Goal: Information Seeking & Learning: Check status

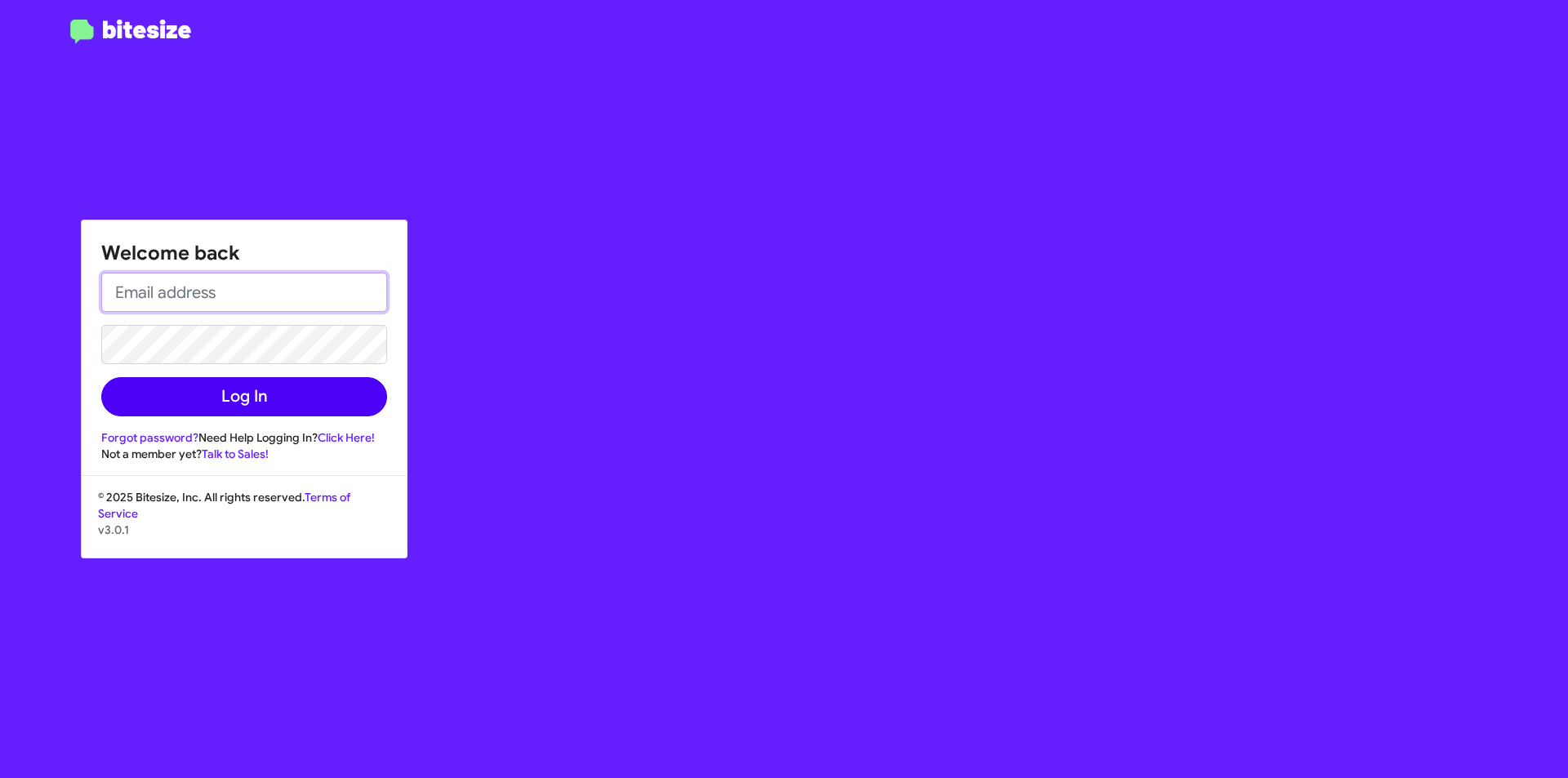
type input "[EMAIL_ADDRESS][DOMAIN_NAME]"
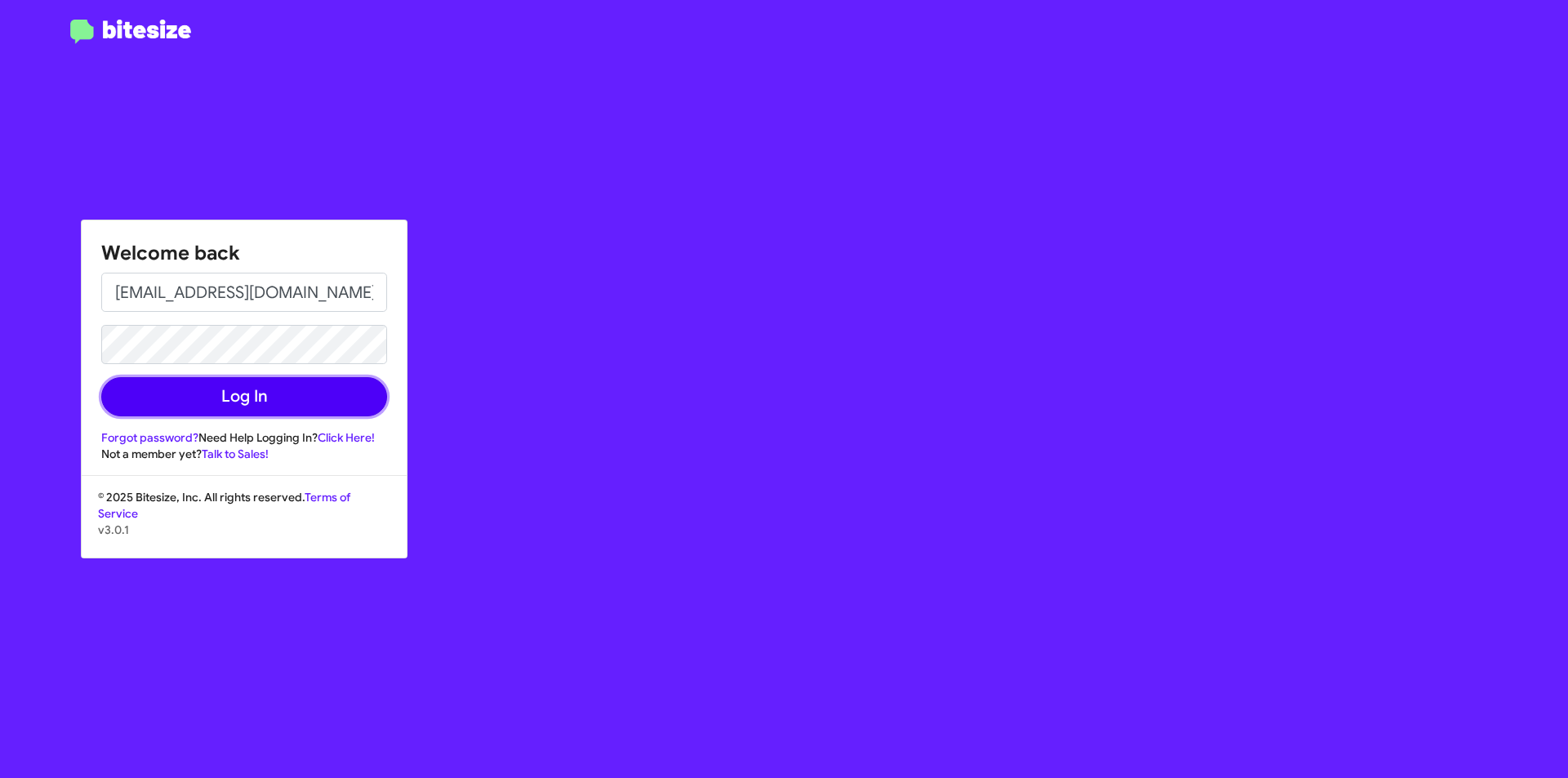
click at [210, 380] on button "Log In" at bounding box center [244, 396] width 286 height 39
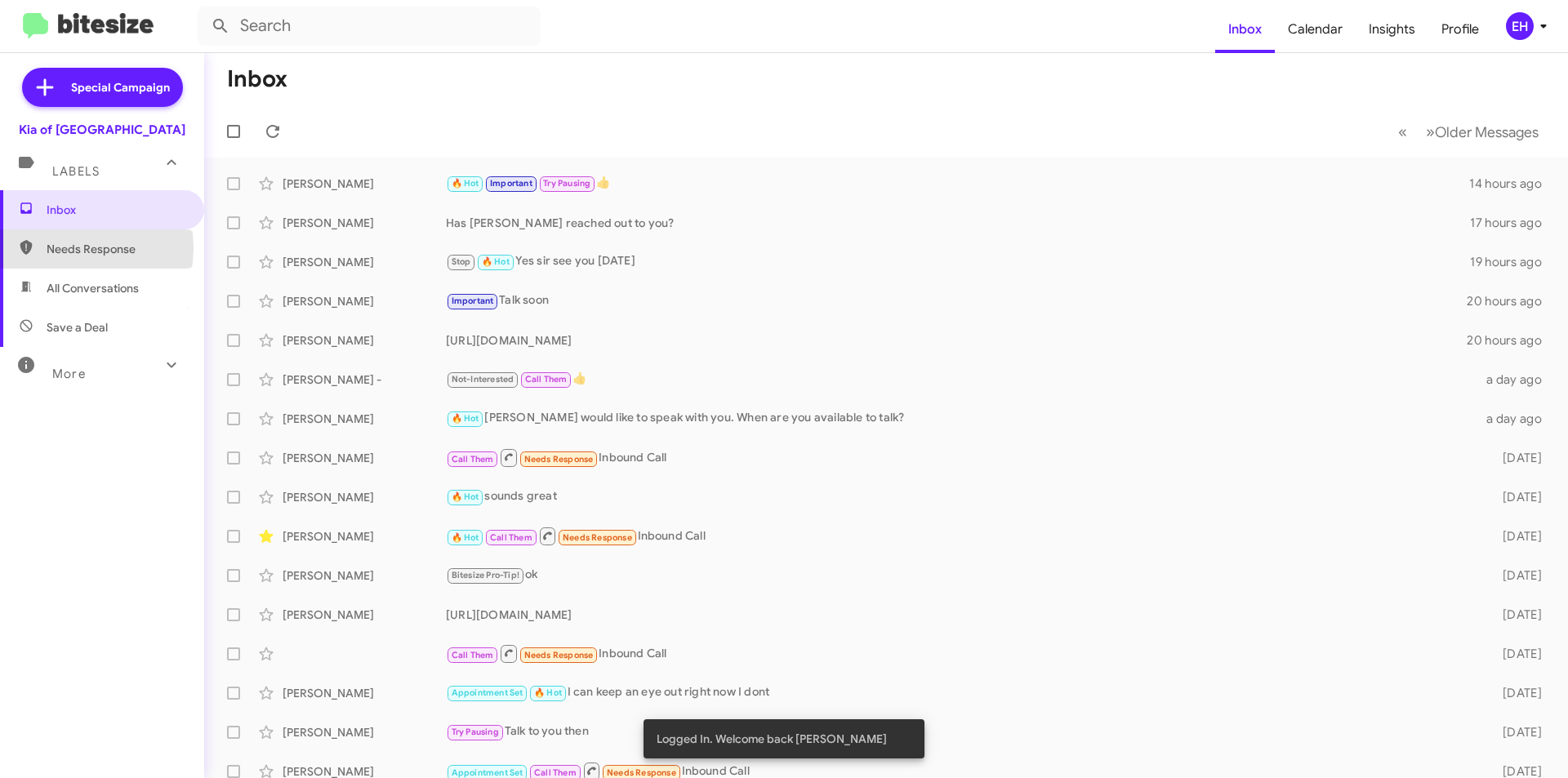
click at [67, 248] on span "Needs Response" at bounding box center [116, 248] width 139 height 16
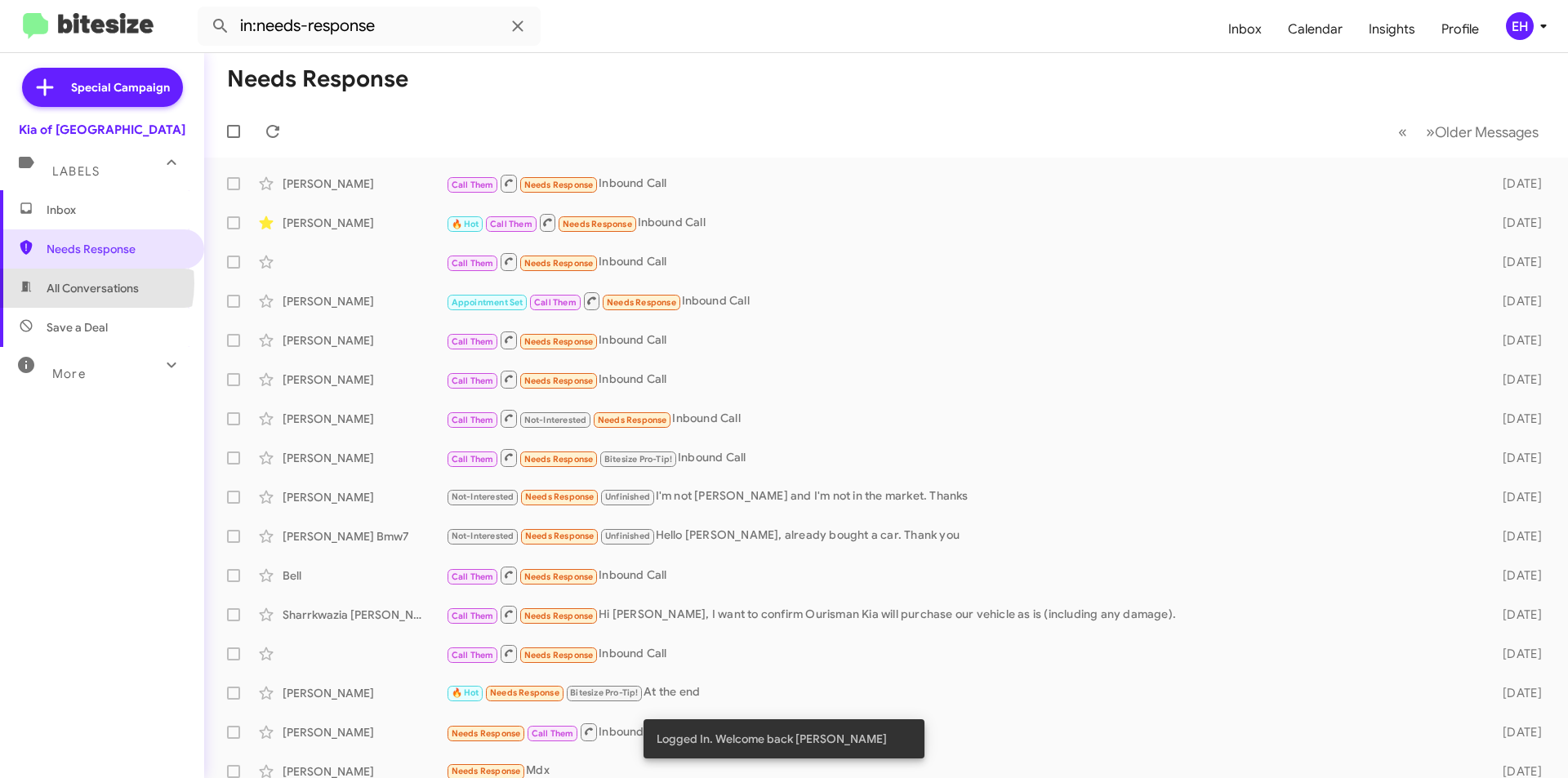
click at [74, 283] on span "All Conversations" at bounding box center [92, 288] width 92 height 16
type input "in:all-conversations"
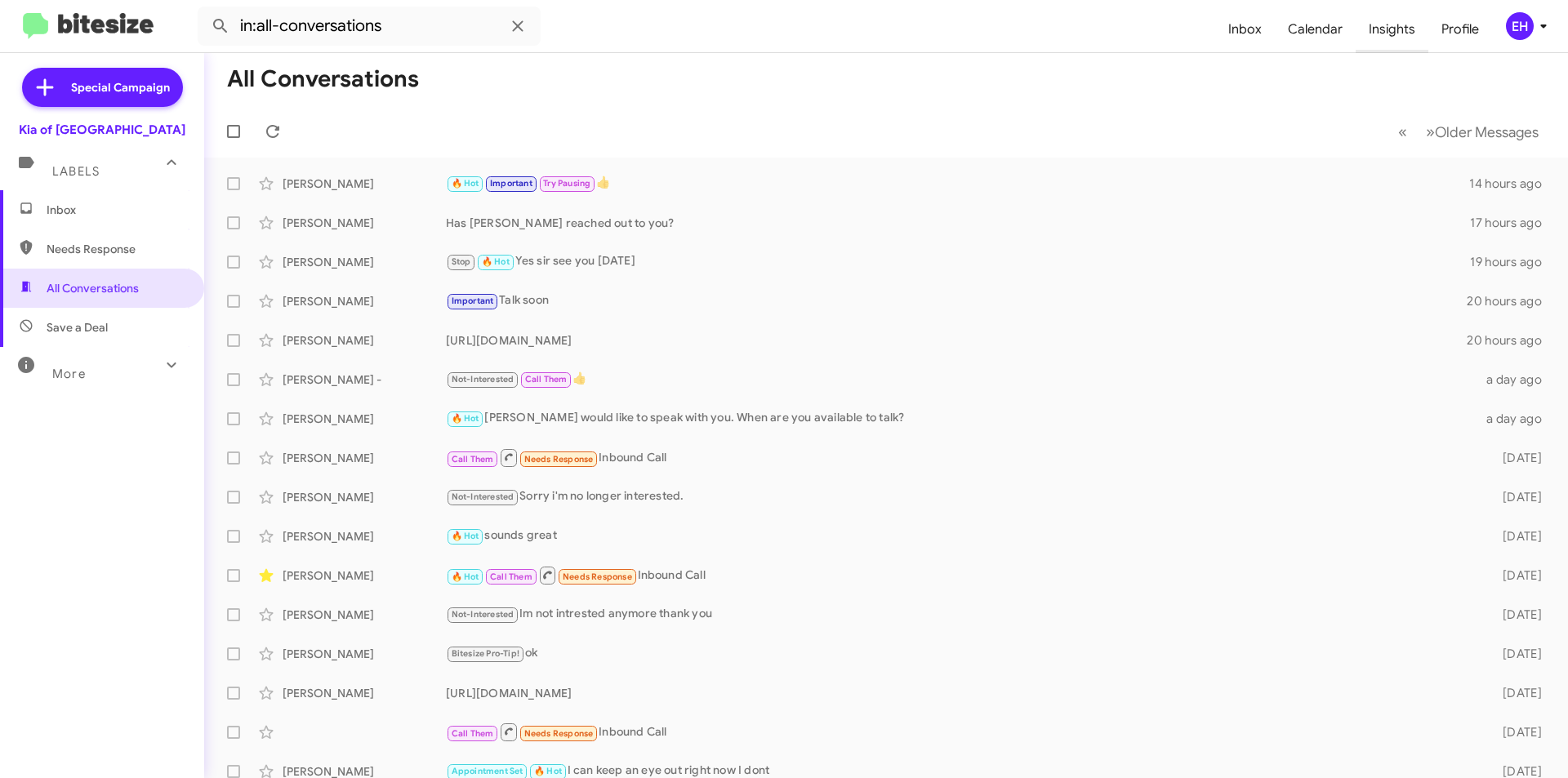
click at [1389, 33] on span "Insights" at bounding box center [1391, 29] width 72 height 47
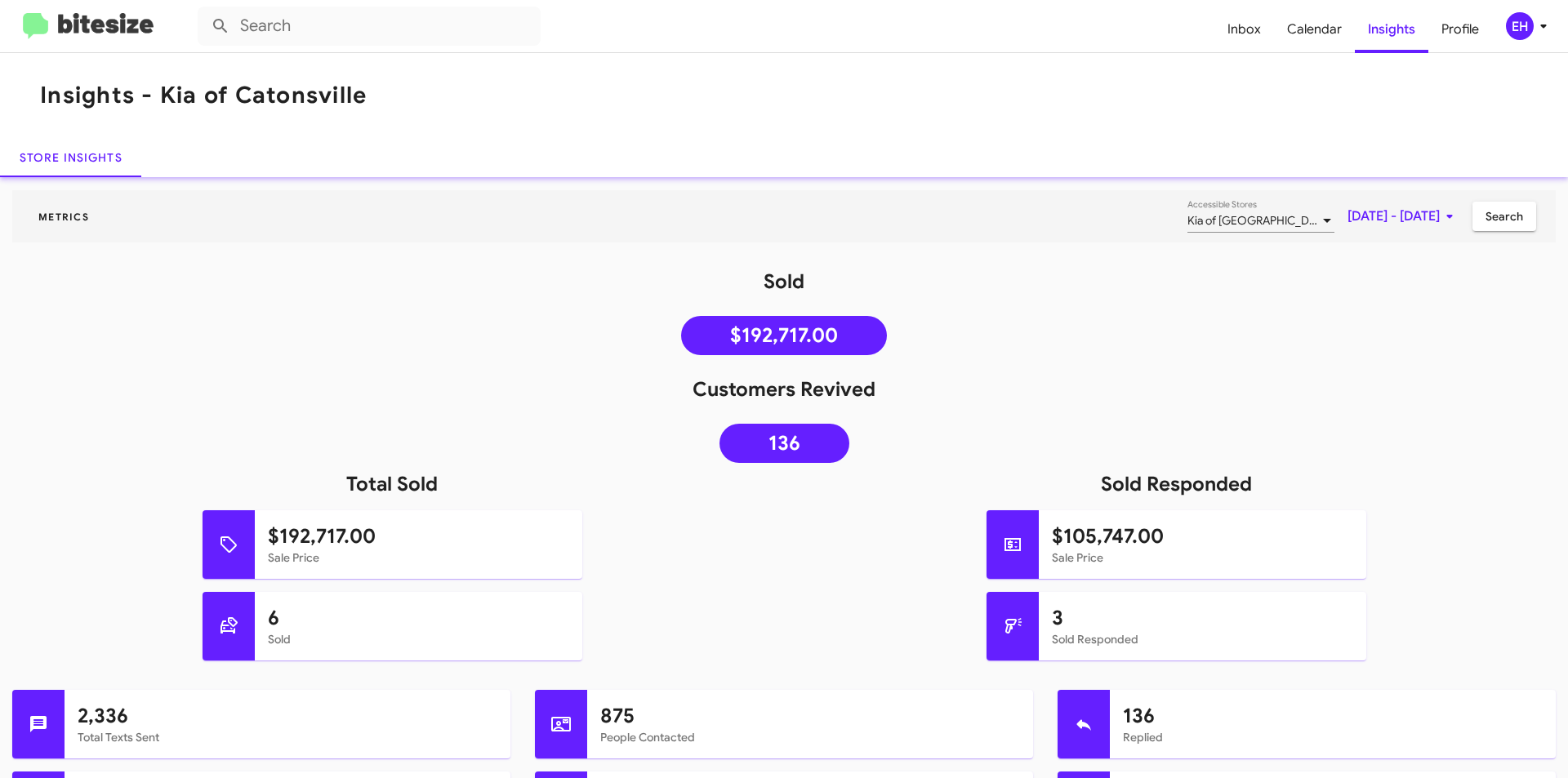
click at [609, 164] on div "Store Insights" at bounding box center [784, 157] width 1568 height 39
click at [1192, 136] on mat-toolbar "Insights - Kia of Catonsville" at bounding box center [784, 95] width 1568 height 85
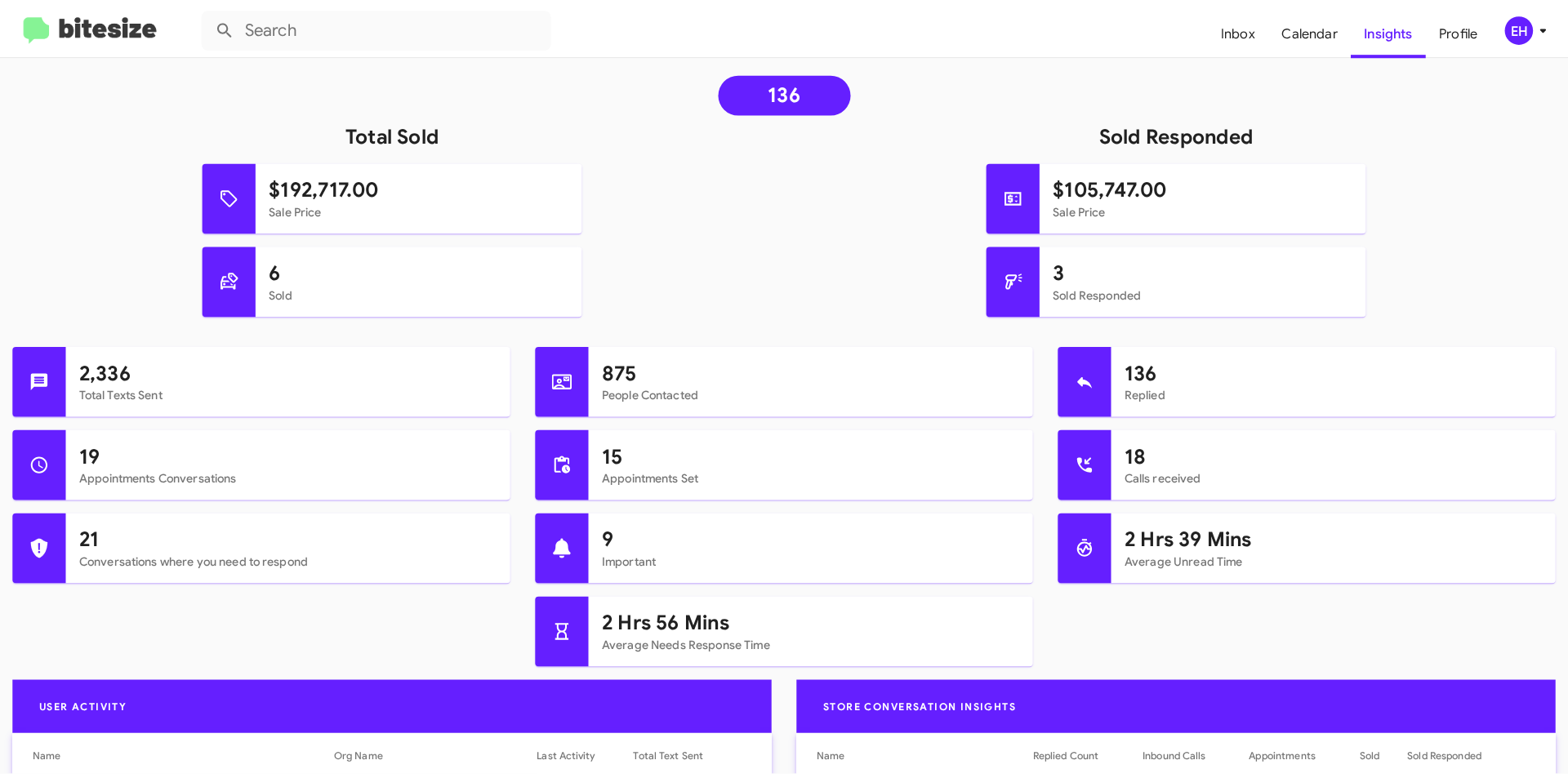
scroll to position [352, 0]
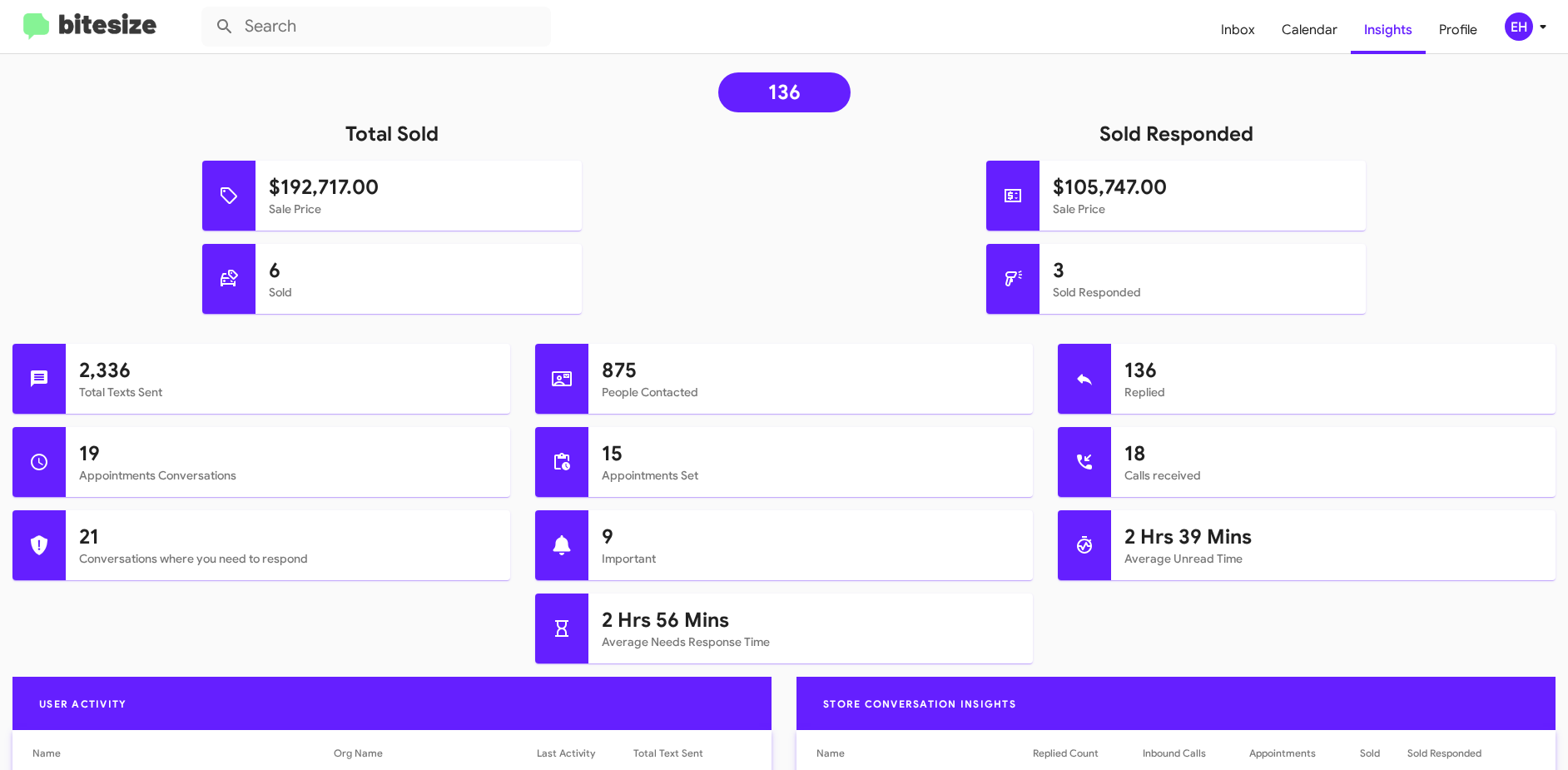
click at [1093, 550] on div at bounding box center [1084, 545] width 53 height 70
click at [1137, 533] on h1 "2 Hrs 39 Mins" at bounding box center [1333, 536] width 417 height 26
